Goal: Communication & Community: Answer question/provide support

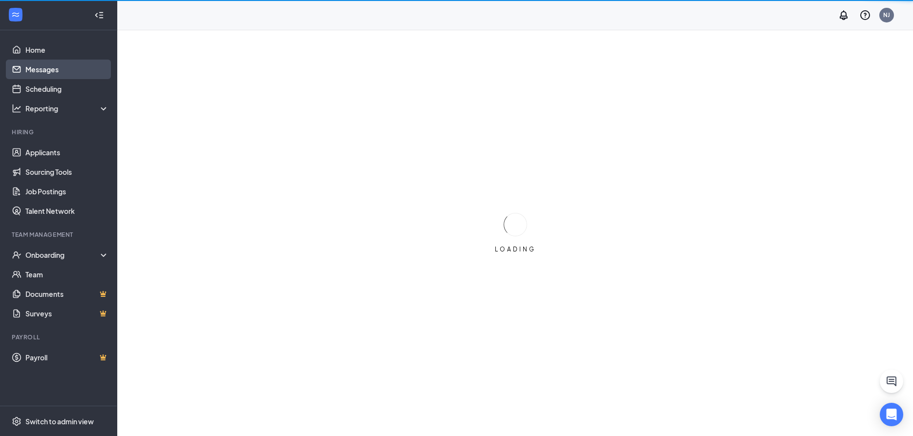
click at [57, 74] on link "Messages" at bounding box center [67, 70] width 84 height 20
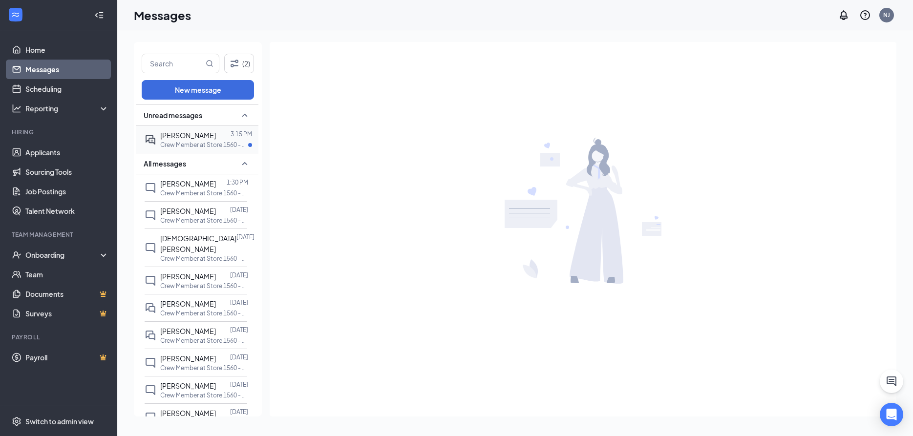
click at [170, 140] on div "[PERSON_NAME]" at bounding box center [188, 135] width 56 height 11
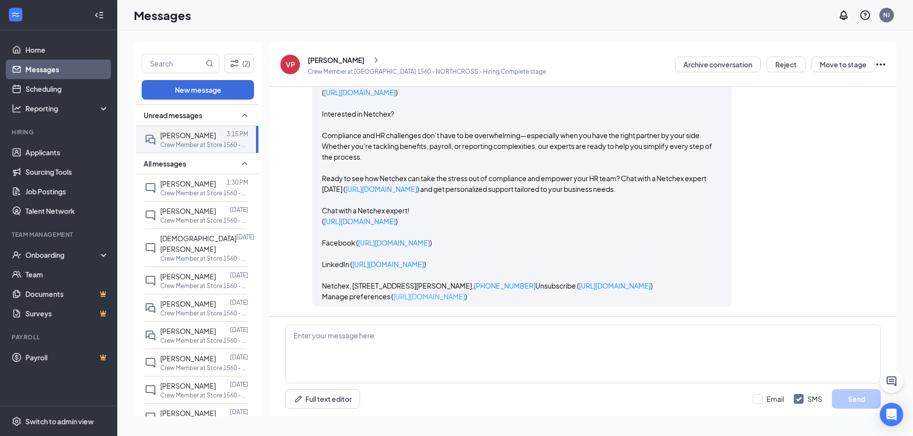
scroll to position [3048, 0]
drag, startPoint x: 344, startPoint y: 221, endPoint x: 508, endPoint y: 223, distance: 163.7
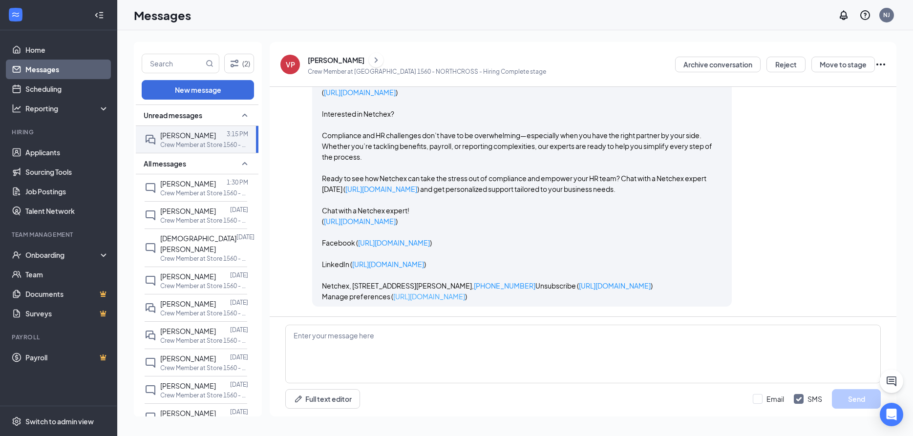
click at [421, 292] on link "[URL][DOMAIN_NAME]" at bounding box center [429, 296] width 72 height 9
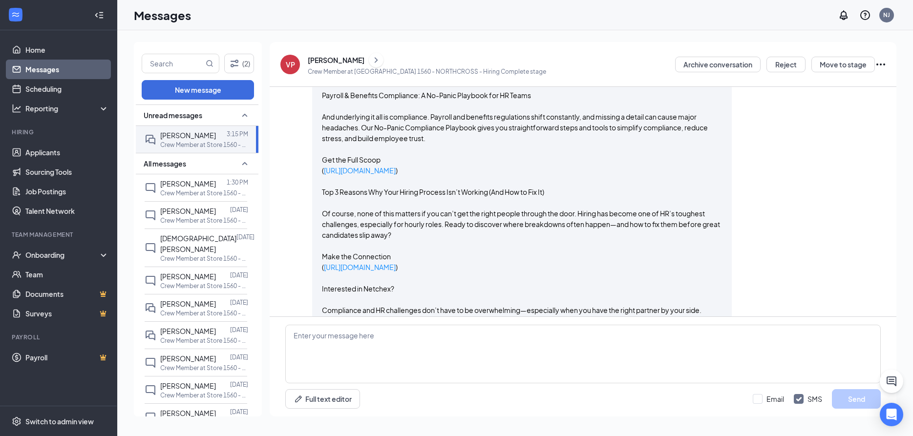
scroll to position [1834, 0]
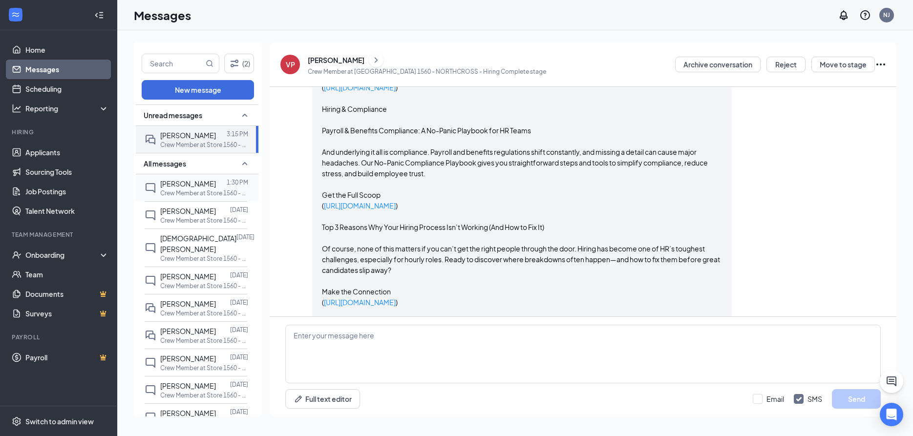
click at [184, 183] on span "[PERSON_NAME]" at bounding box center [188, 183] width 56 height 9
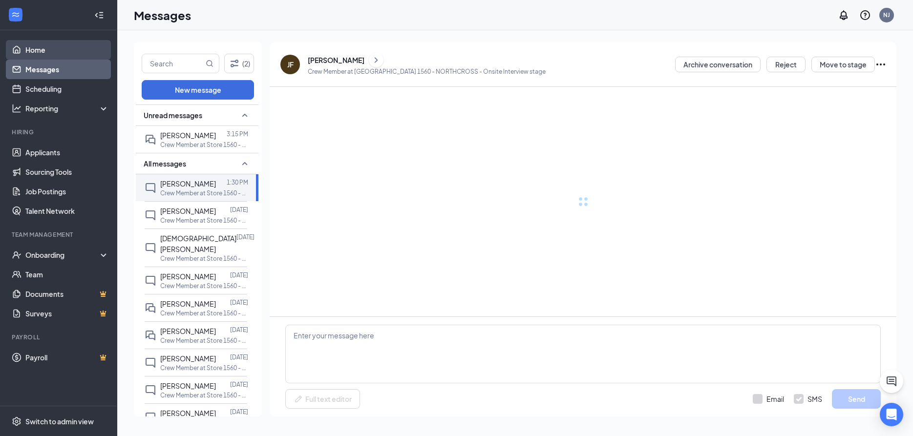
click at [45, 44] on link "Home" at bounding box center [67, 50] width 84 height 20
